Goal: Information Seeking & Learning: Learn about a topic

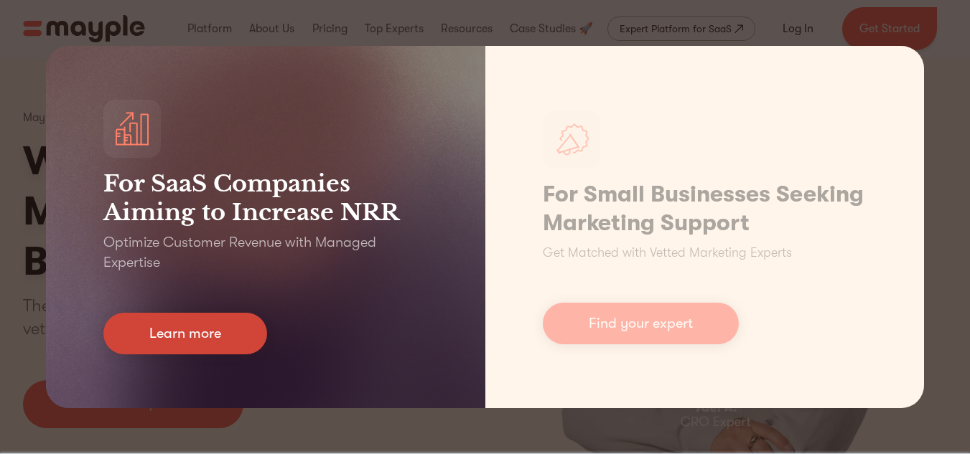
click at [207, 332] on link "Learn more" at bounding box center [185, 334] width 164 height 42
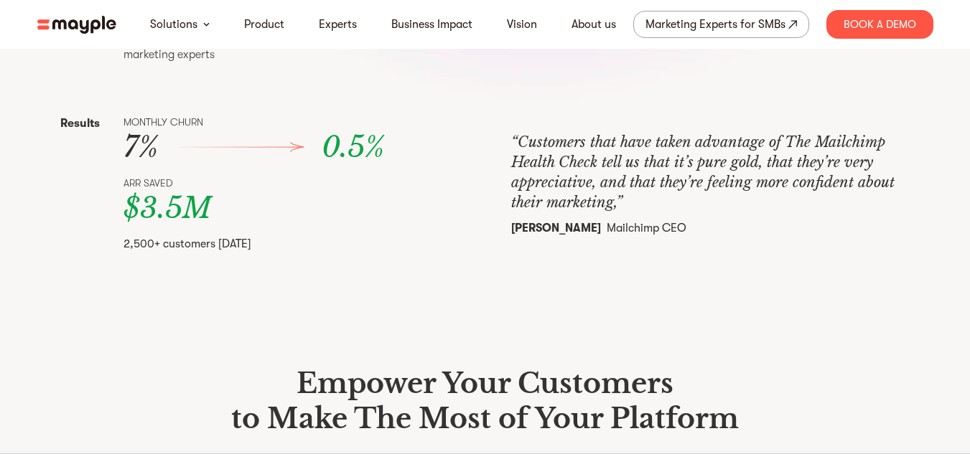
scroll to position [659, 0]
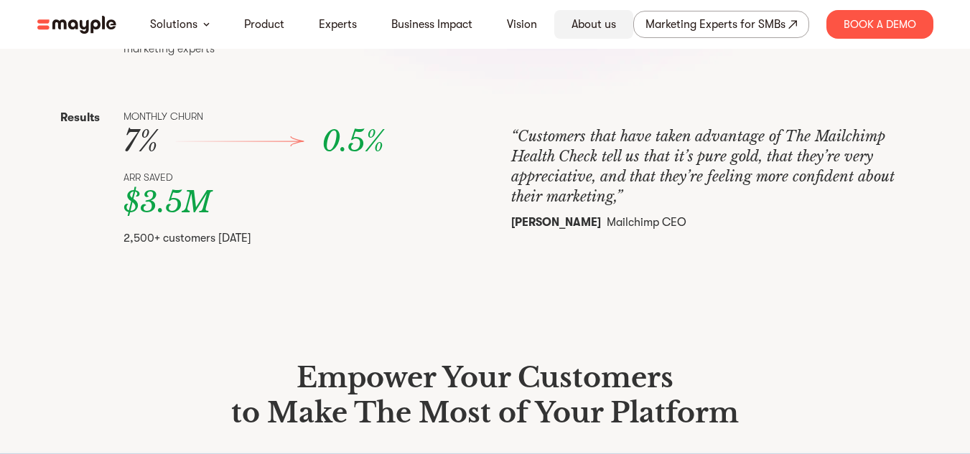
click at [596, 22] on link "About us" at bounding box center [593, 24] width 45 height 17
